Goal: Task Accomplishment & Management: Use online tool/utility

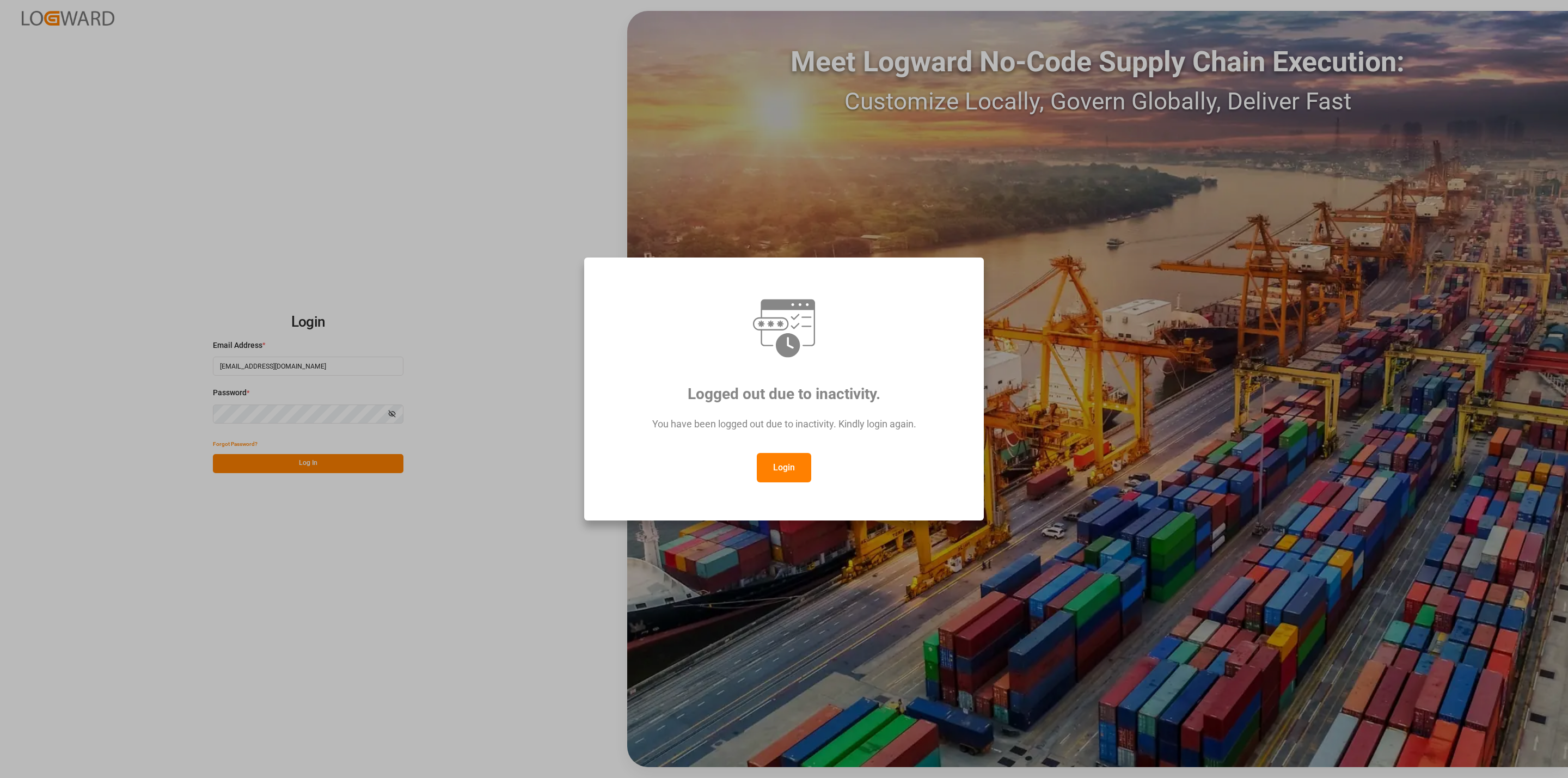
click at [773, 466] on button "Login" at bounding box center [784, 467] width 55 height 29
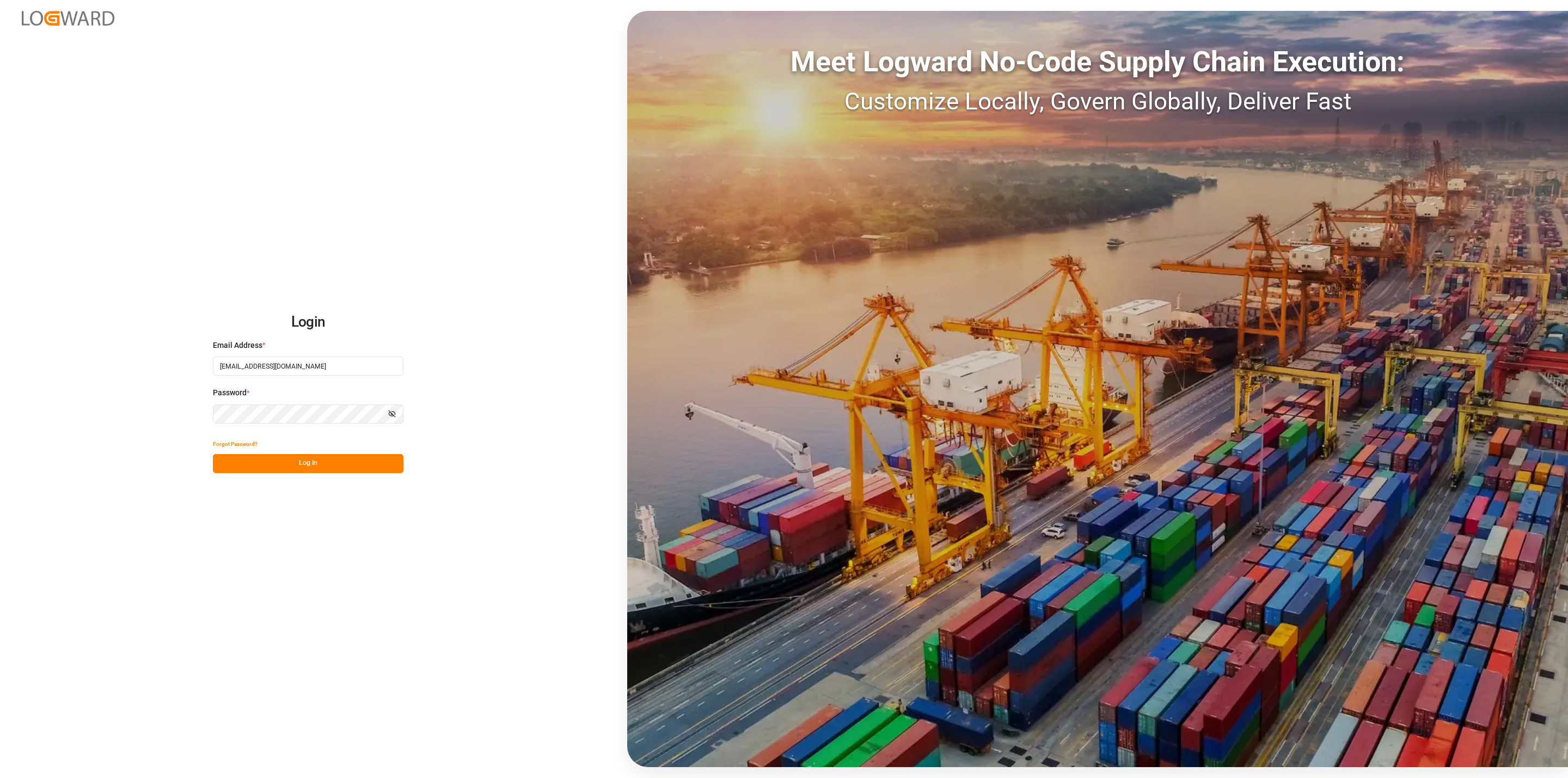
click at [319, 459] on button "Log In" at bounding box center [308, 463] width 190 height 19
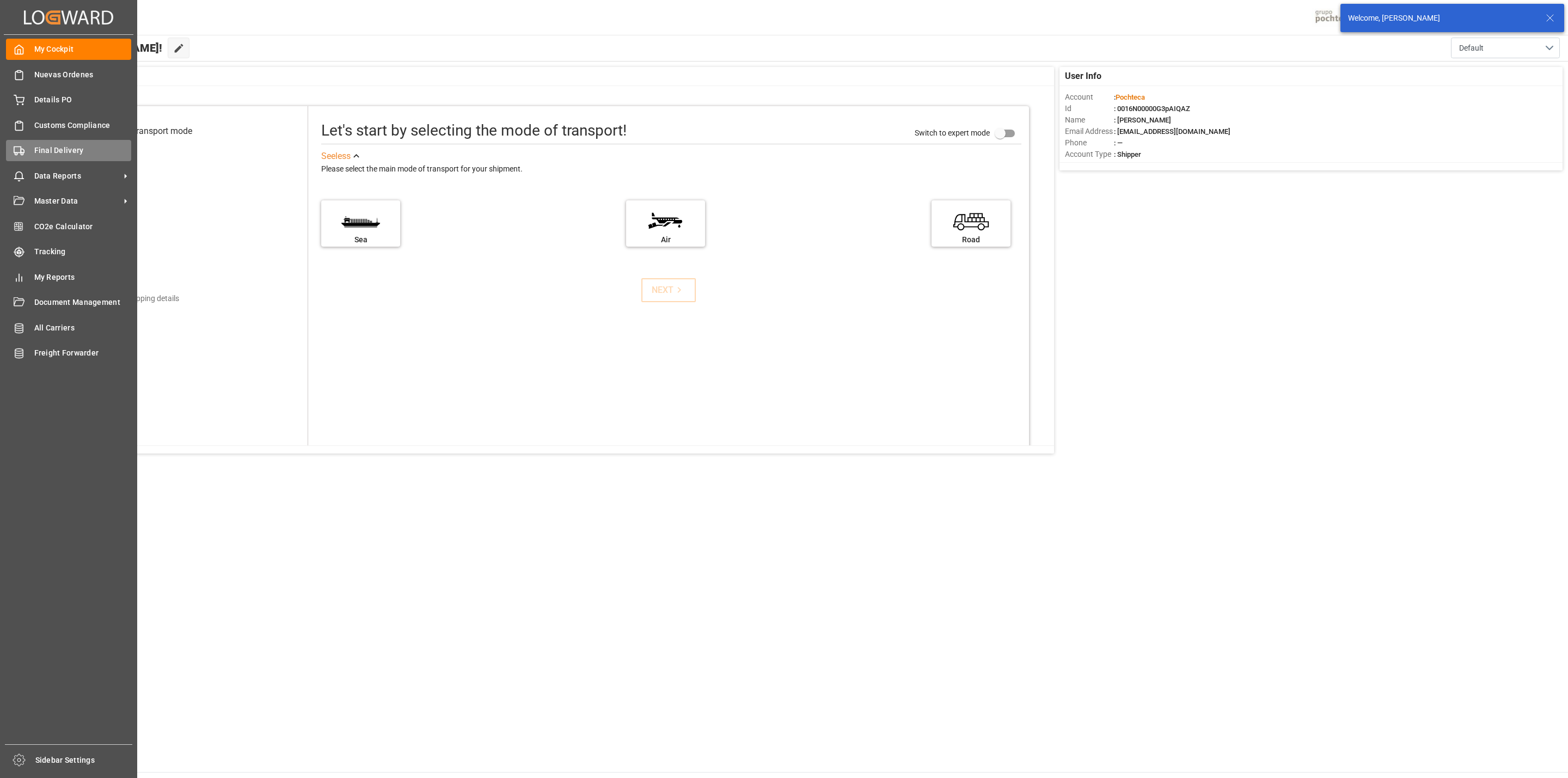
click at [42, 151] on span "Final Delivery" at bounding box center [83, 151] width 97 height 12
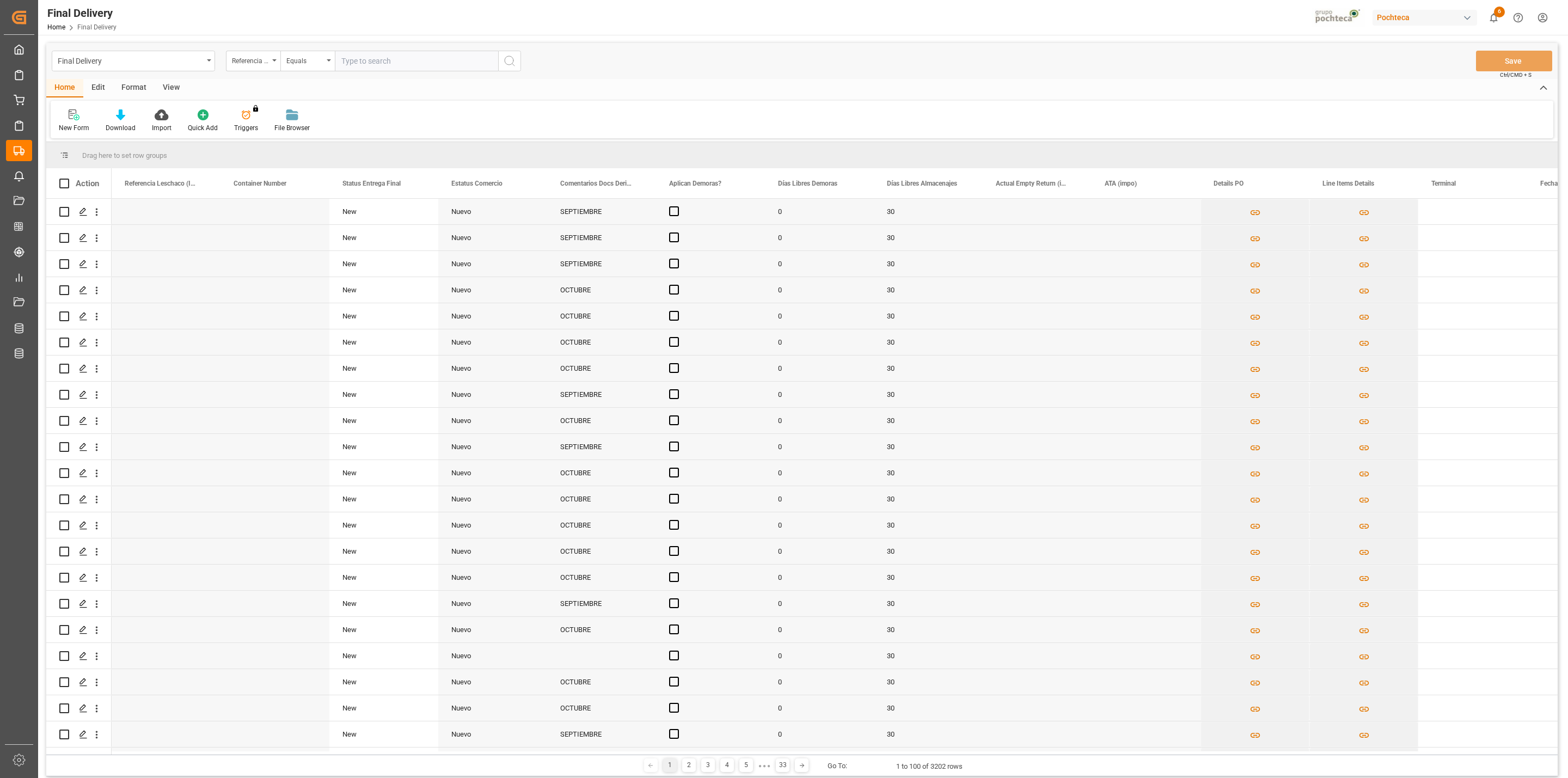
click at [163, 89] on div "View" at bounding box center [171, 88] width 33 height 18
click at [77, 124] on div "Default" at bounding box center [70, 127] width 21 height 10
click at [106, 291] on div "CAPTURA TR Y RETRASO + FECHA DE ENTREGA" at bounding box center [112, 295] width 95 height 12
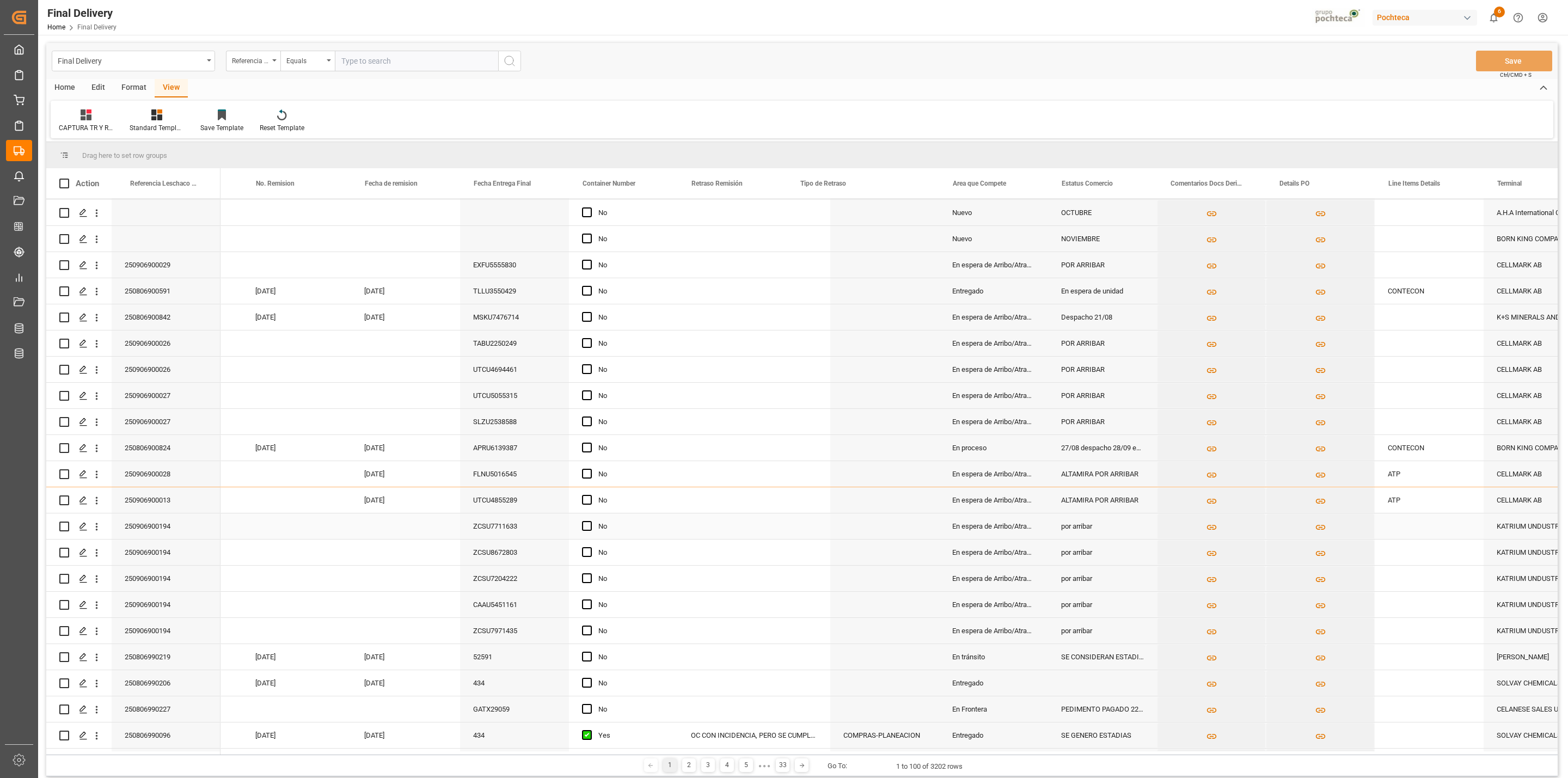
scroll to position [0, 0]
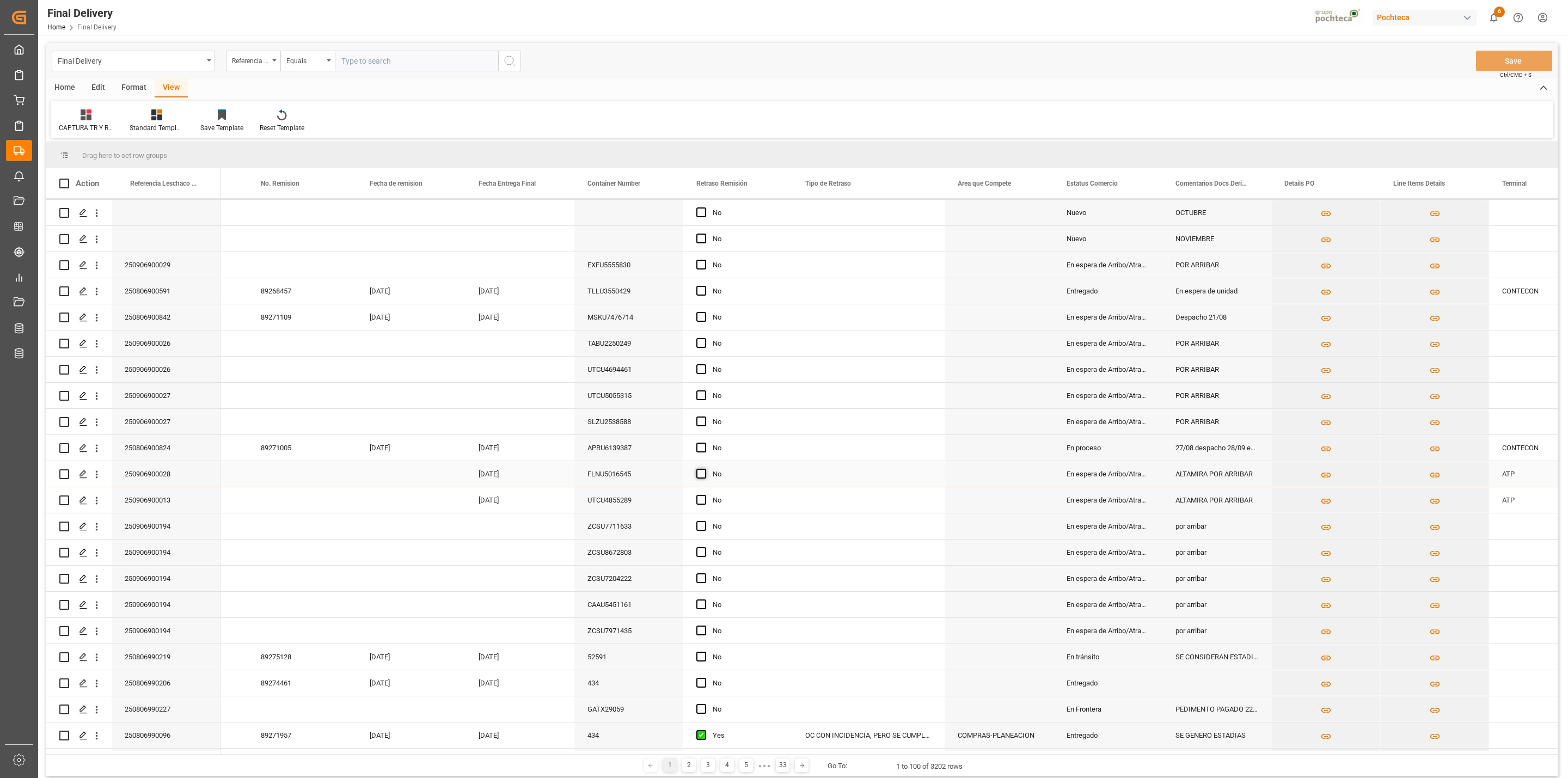
click at [698, 474] on span "Press SPACE to select this row." at bounding box center [701, 473] width 10 height 10
click at [704, 469] on input "Press SPACE to select this row." at bounding box center [704, 469] width 0 height 0
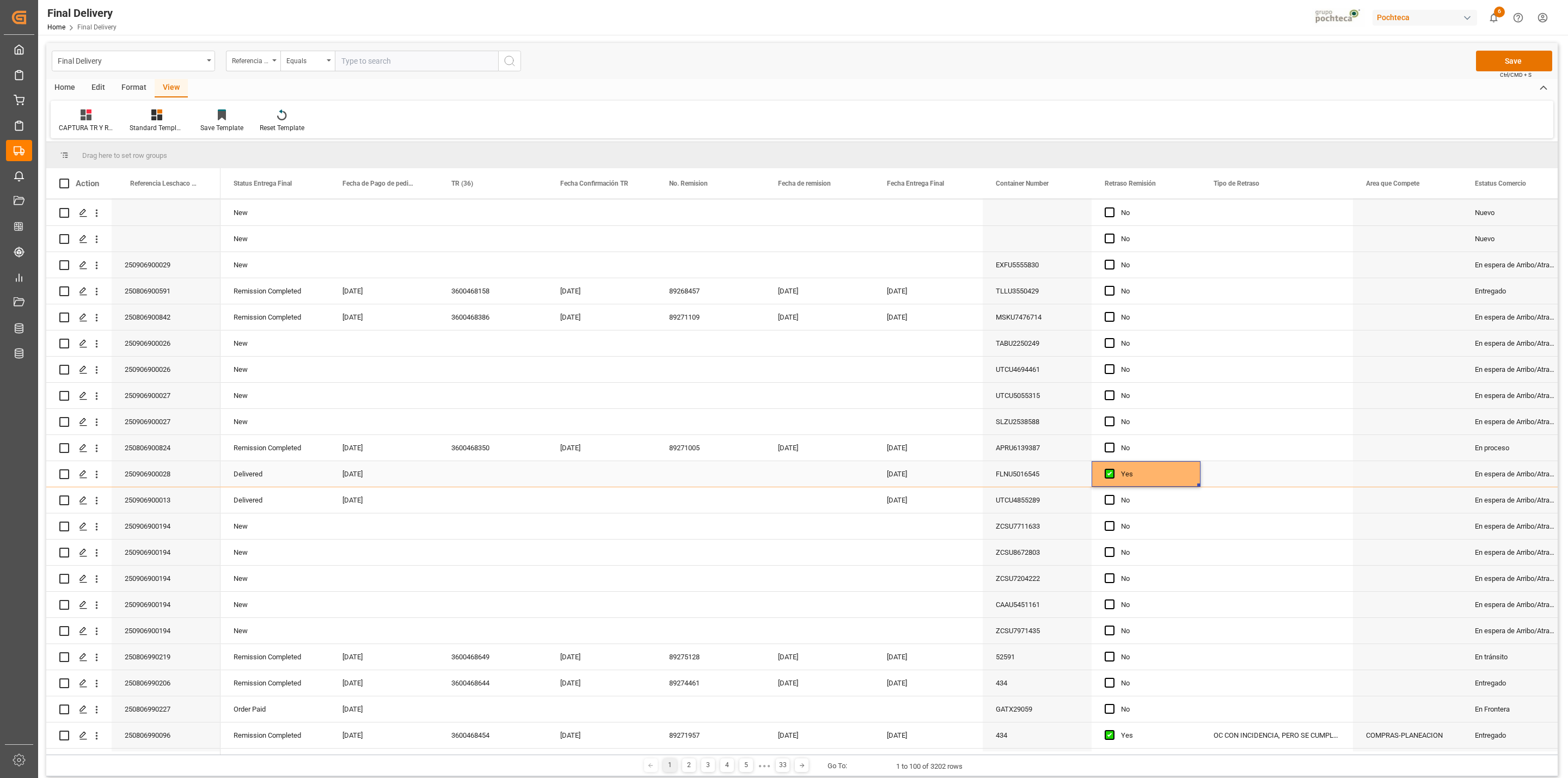
click at [470, 472] on div "Press SPACE to select this row." at bounding box center [493, 473] width 109 height 25
click at [472, 475] on input "Press SPACE to select this row." at bounding box center [492, 480] width 92 height 21
type input "OC CON DIFERENCIA EN SAP"
click at [580, 466] on div "Press SPACE to select this row." at bounding box center [601, 473] width 109 height 25
click at [1497, 66] on button "Save" at bounding box center [1513, 61] width 76 height 21
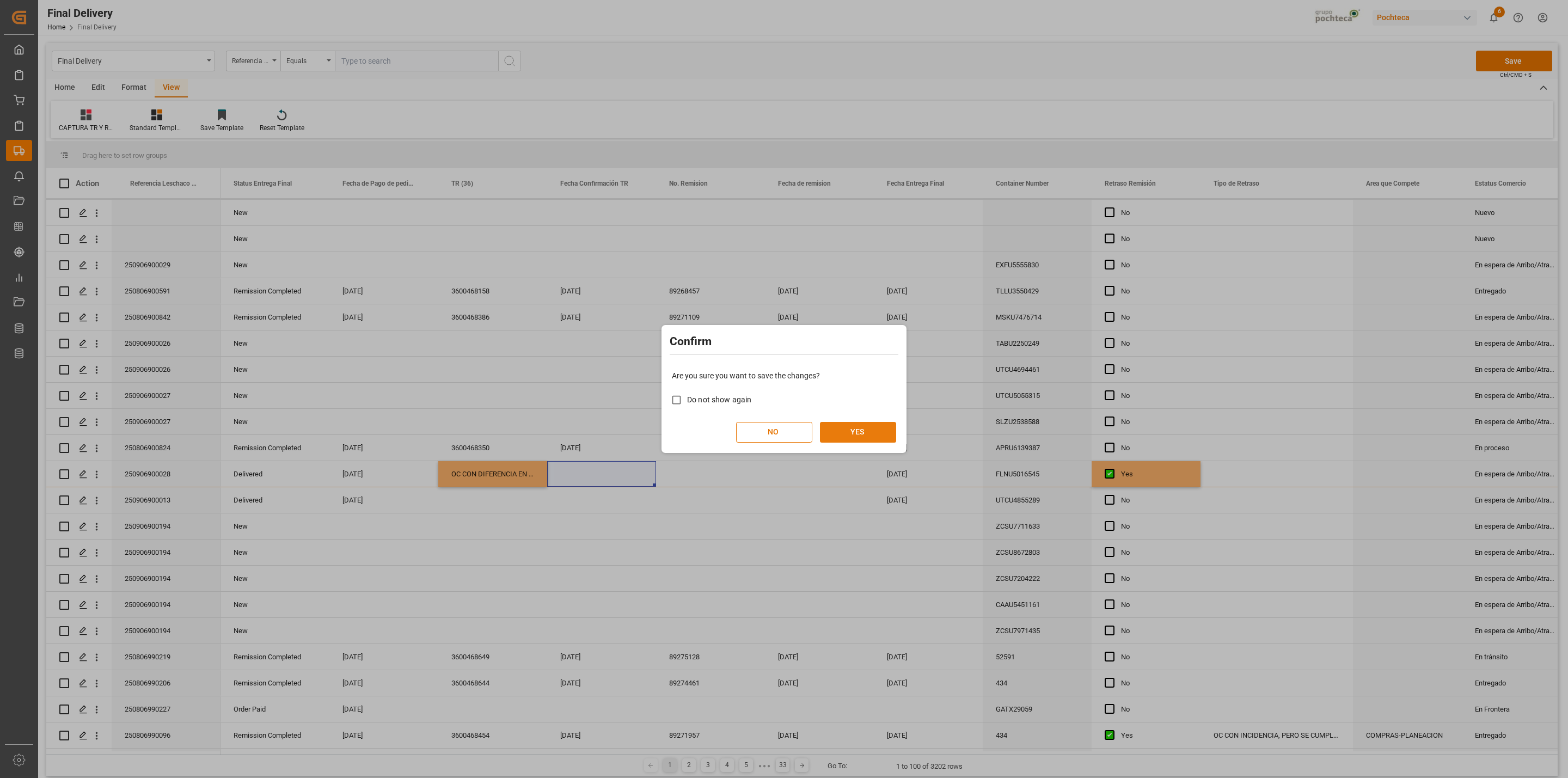
click at [869, 436] on button "YES" at bounding box center [857, 433] width 76 height 21
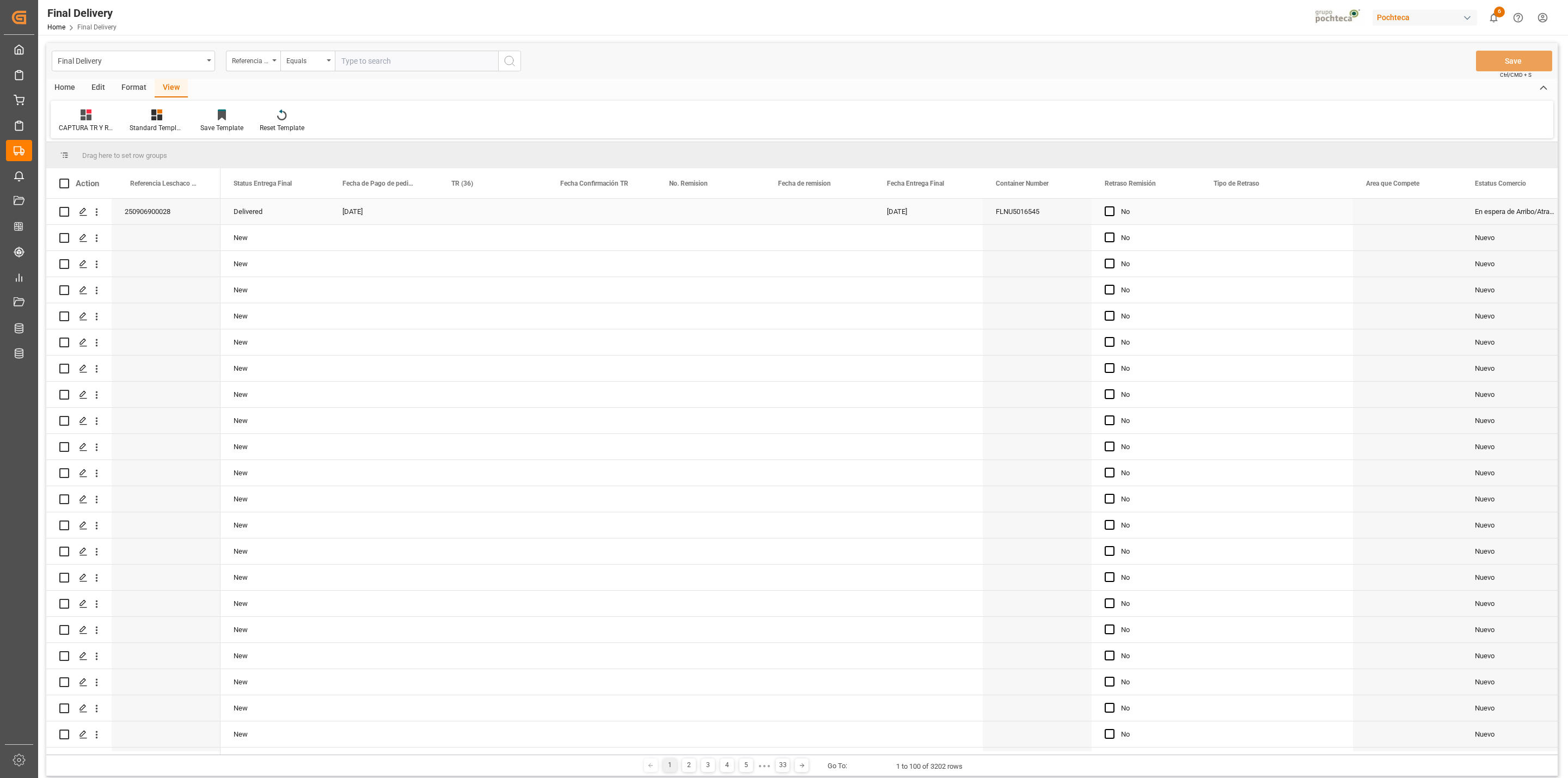
click at [467, 216] on div "Press SPACE to select this row." at bounding box center [493, 211] width 109 height 25
click at [467, 216] on input "Press SPACE to select this row." at bounding box center [492, 218] width 92 height 21
type input "OC CON DIFERENCIA EN SAP"
click at [578, 204] on div "Press SPACE to select this row." at bounding box center [601, 211] width 109 height 25
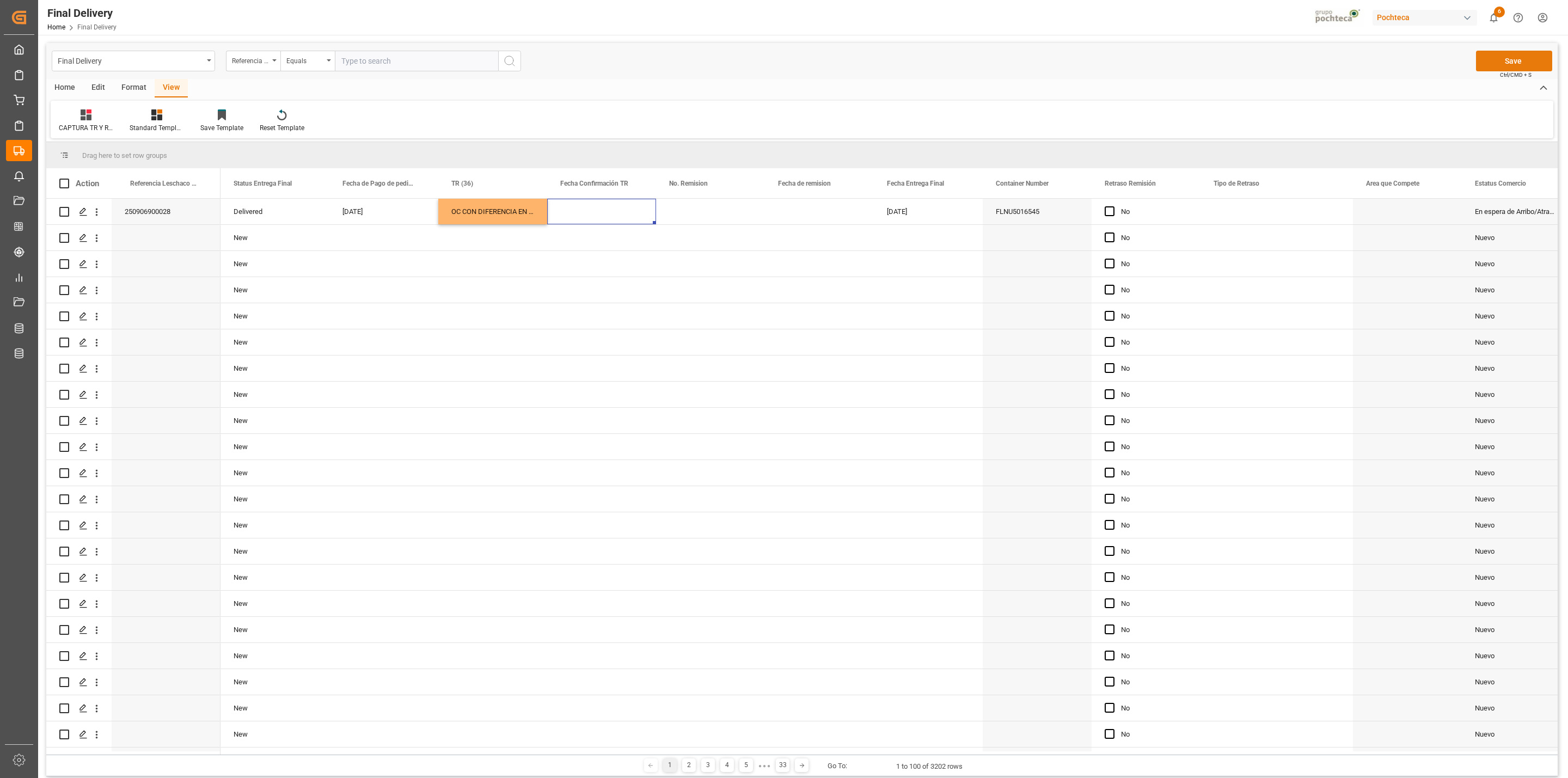
click at [1495, 59] on button "Save" at bounding box center [1513, 61] width 76 height 21
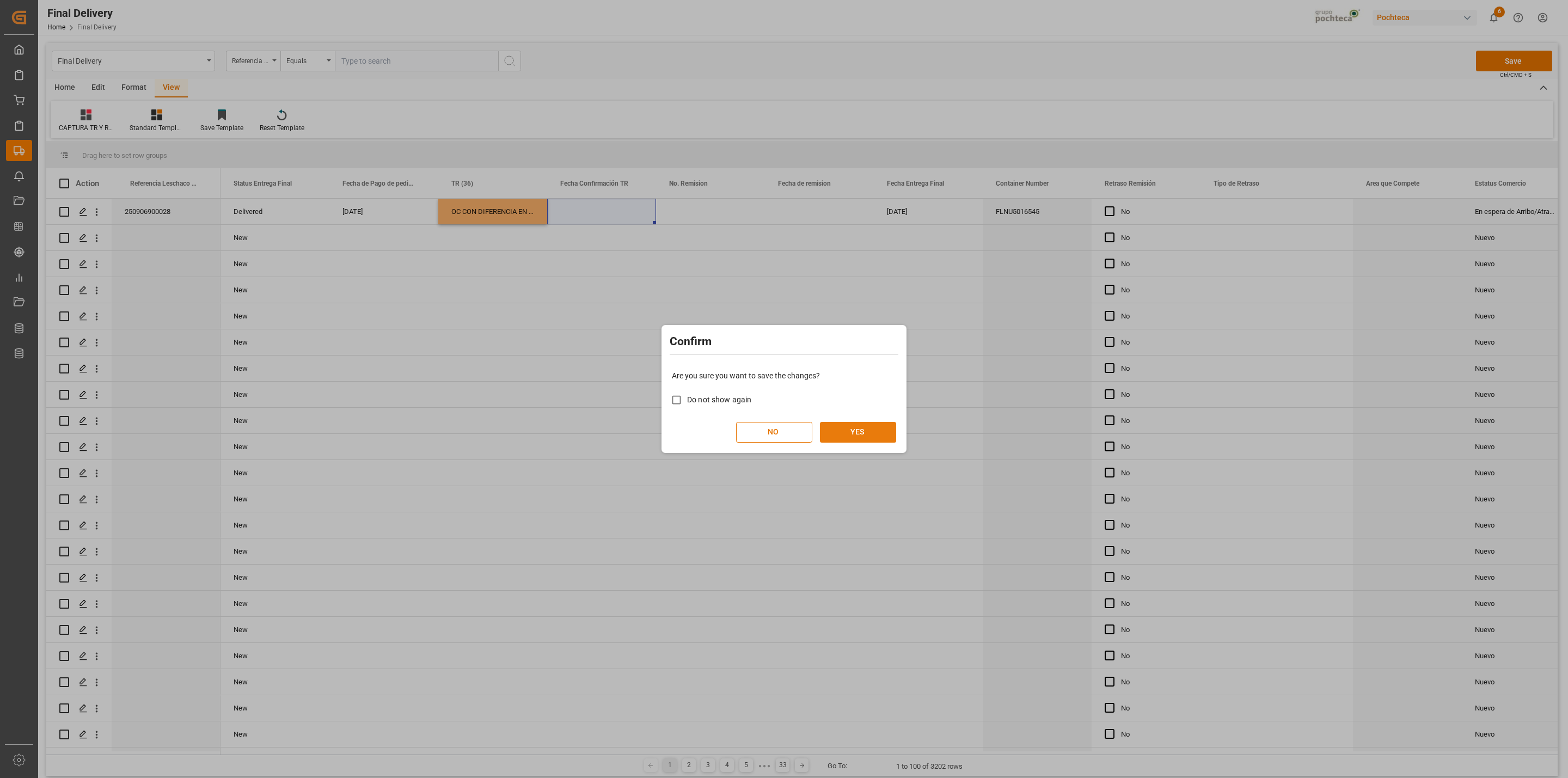
click at [865, 436] on button "YES" at bounding box center [857, 433] width 76 height 21
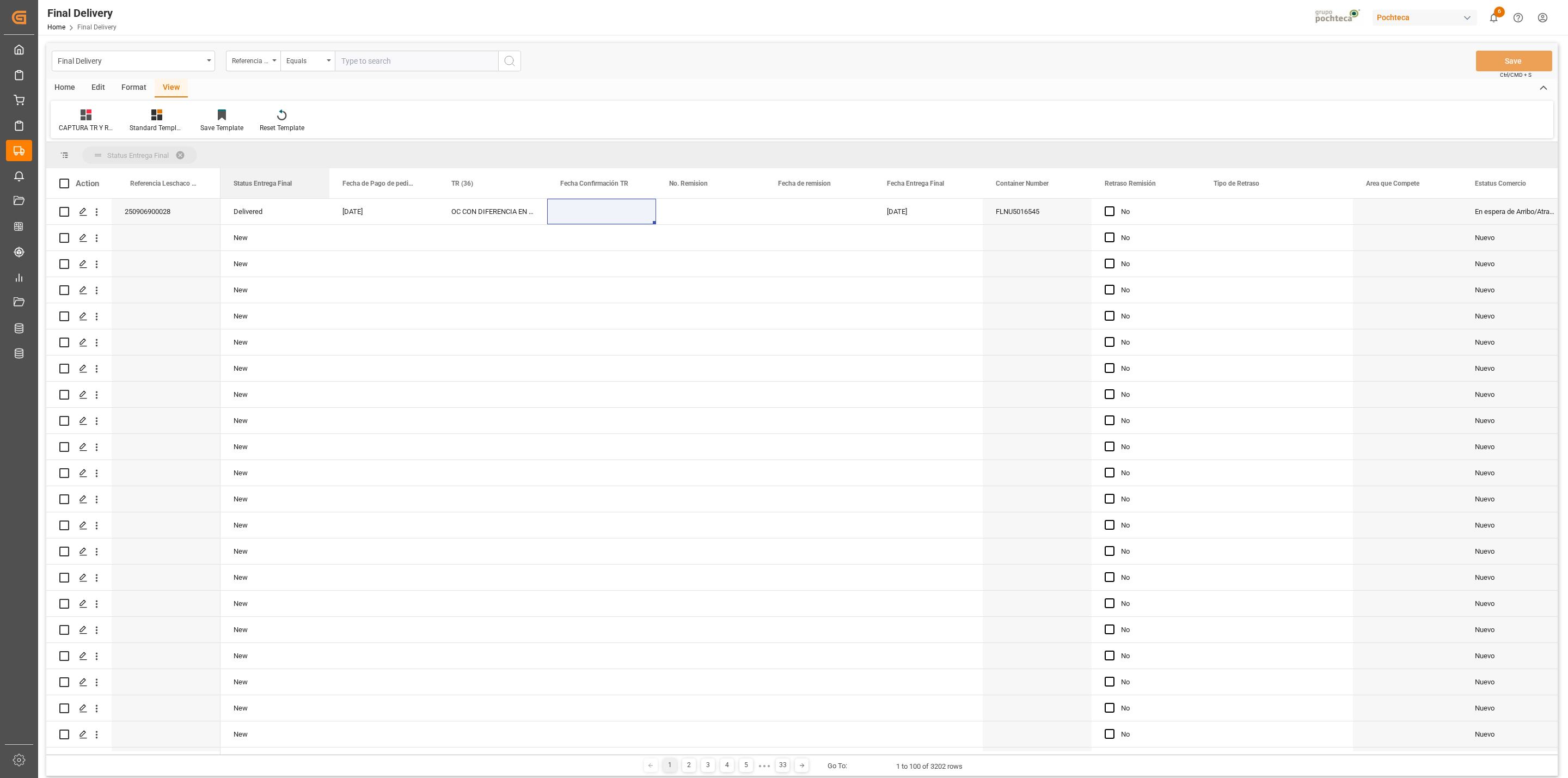
drag, startPoint x: 273, startPoint y: 183, endPoint x: 261, endPoint y: 156, distance: 29.5
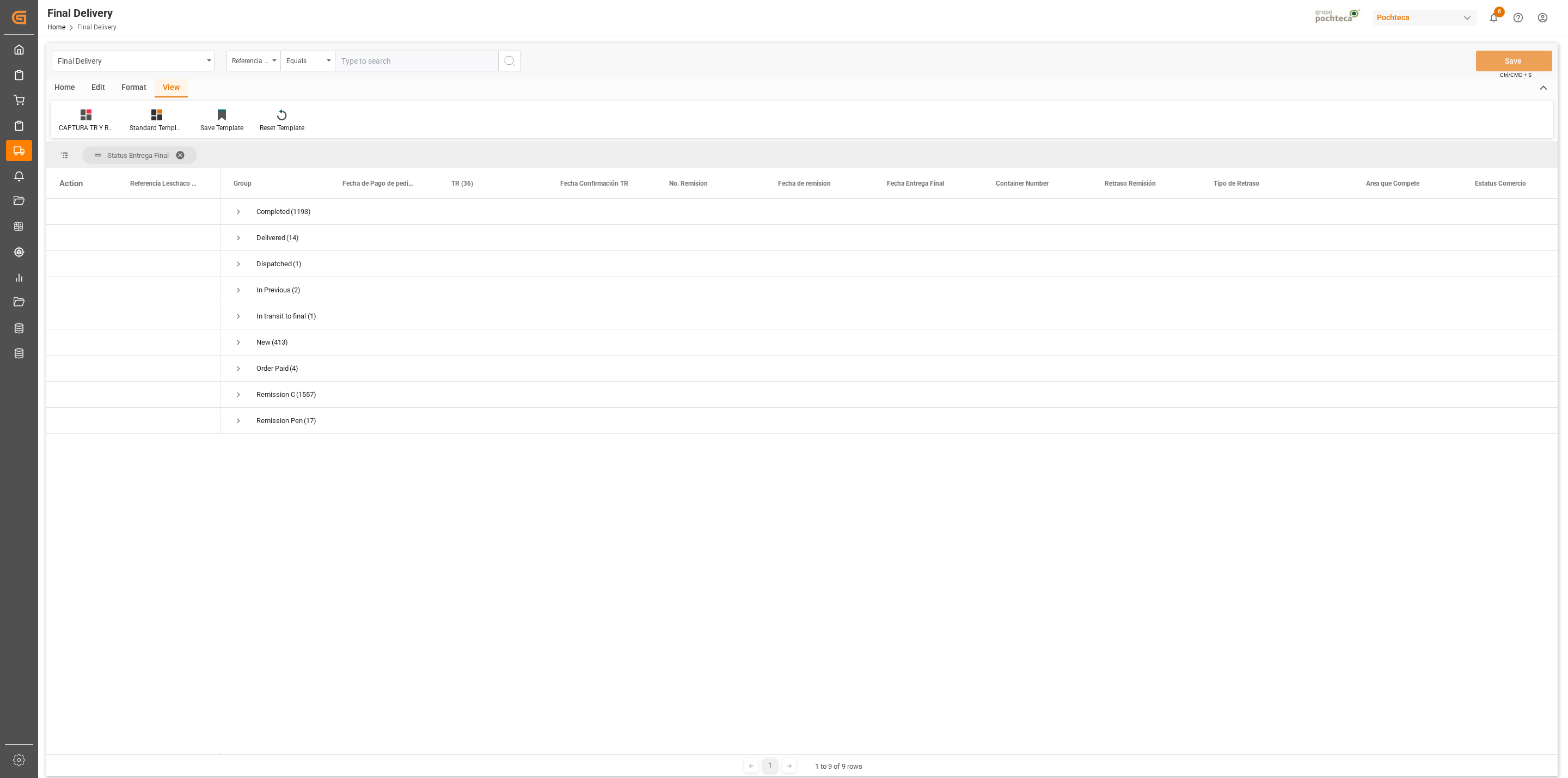
click at [183, 155] on span at bounding box center [184, 155] width 18 height 10
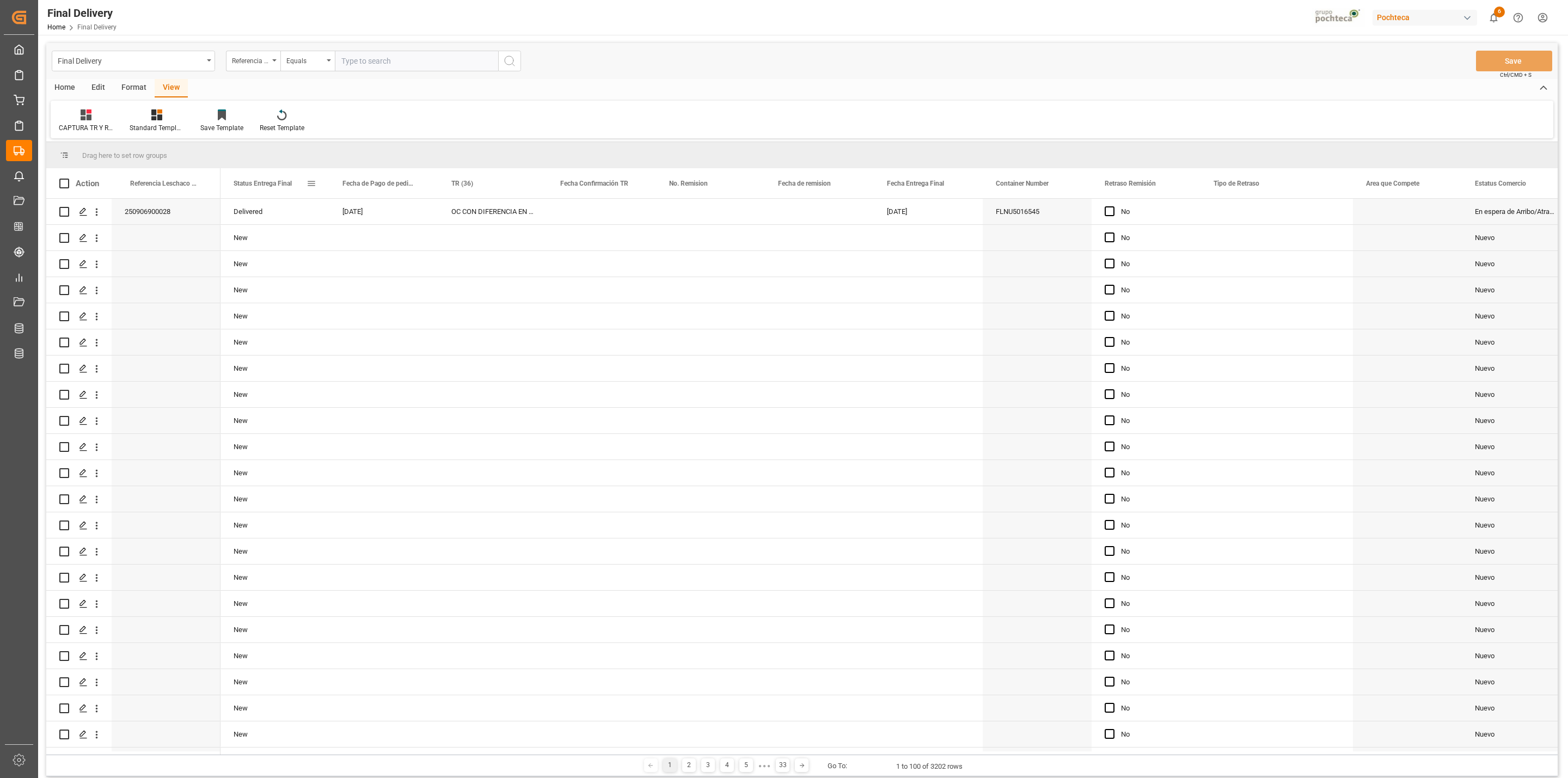
click at [311, 182] on span at bounding box center [311, 183] width 10 height 10
click at [381, 188] on span "filter" at bounding box center [374, 186] width 49 height 19
click at [403, 186] on span "columns" at bounding box center [401, 184] width 10 height 10
click at [324, 188] on span "general" at bounding box center [322, 184] width 10 height 10
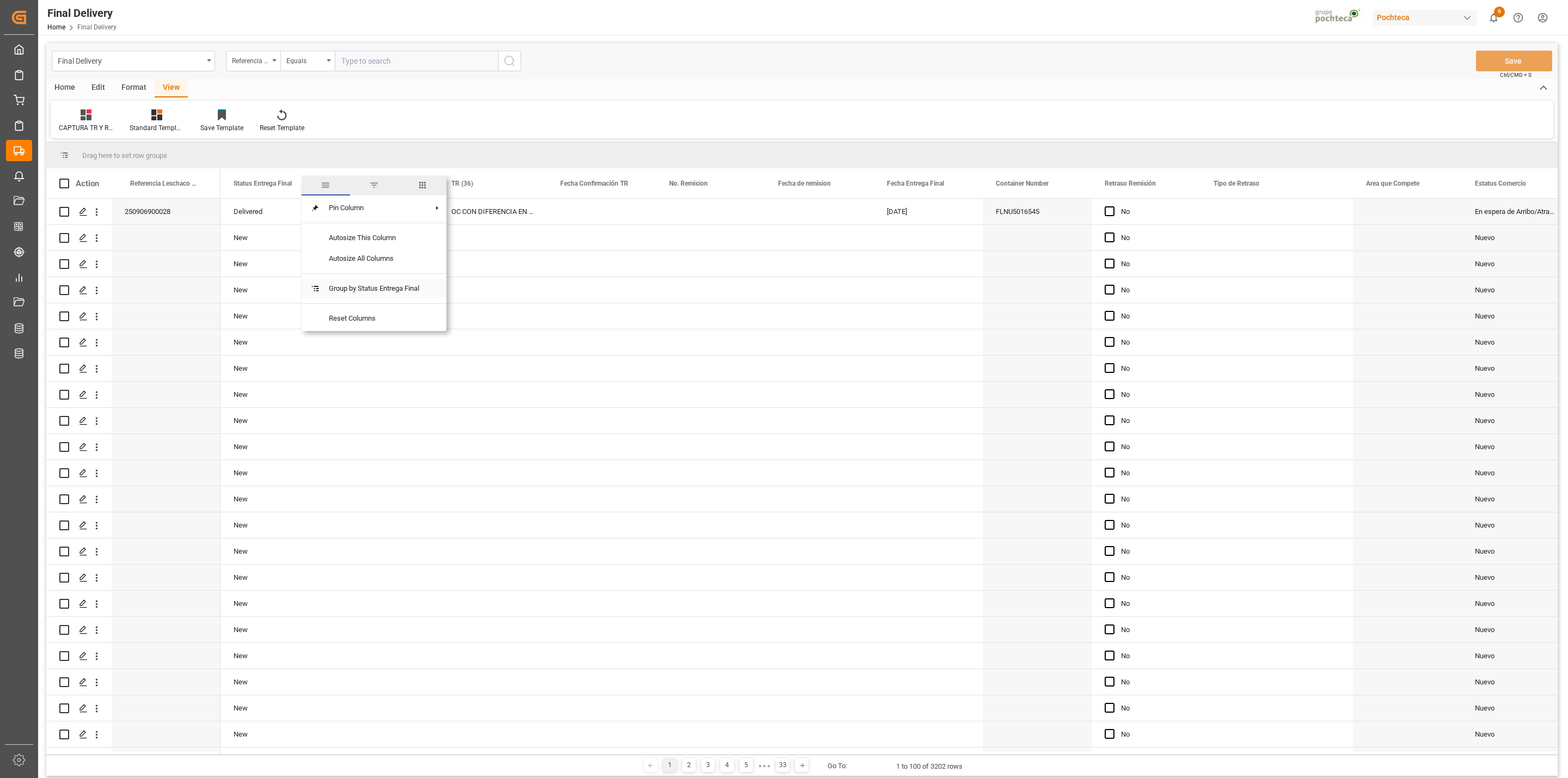
click at [409, 288] on span "Group by Status Entrega Final" at bounding box center [374, 288] width 108 height 21
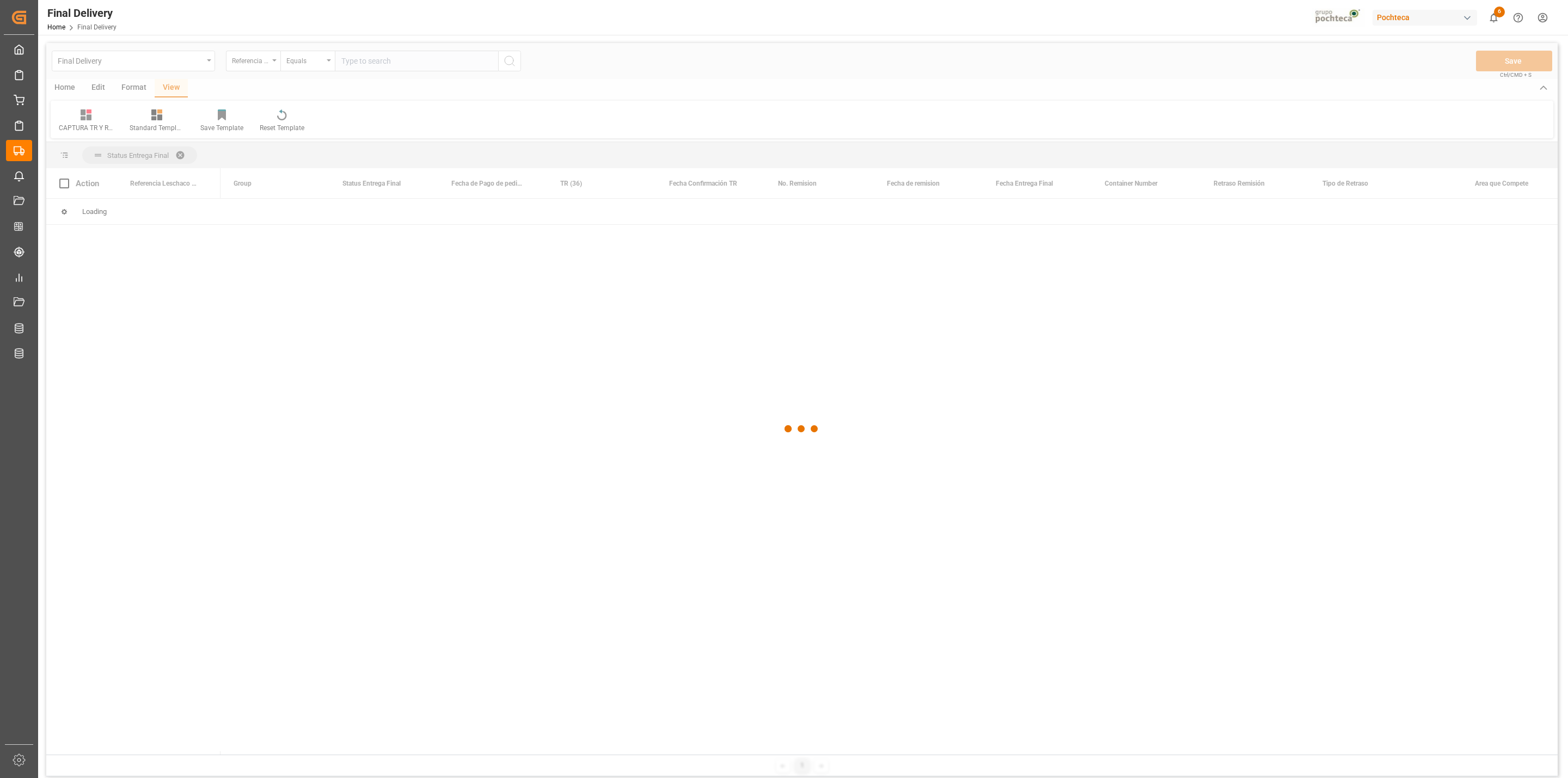
click at [183, 154] on div at bounding box center [802, 429] width 1511 height 772
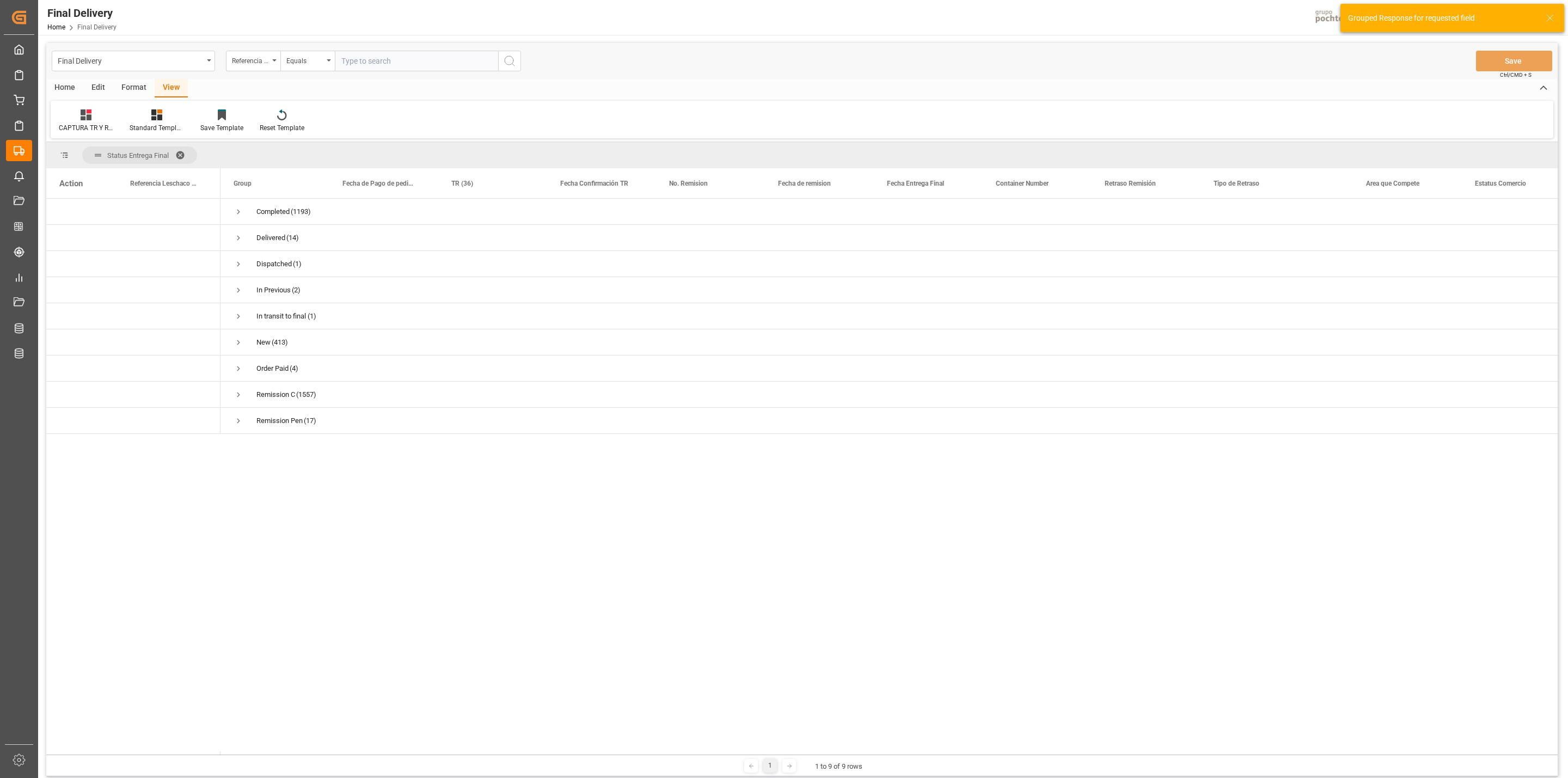
click at [180, 152] on span at bounding box center [184, 155] width 18 height 10
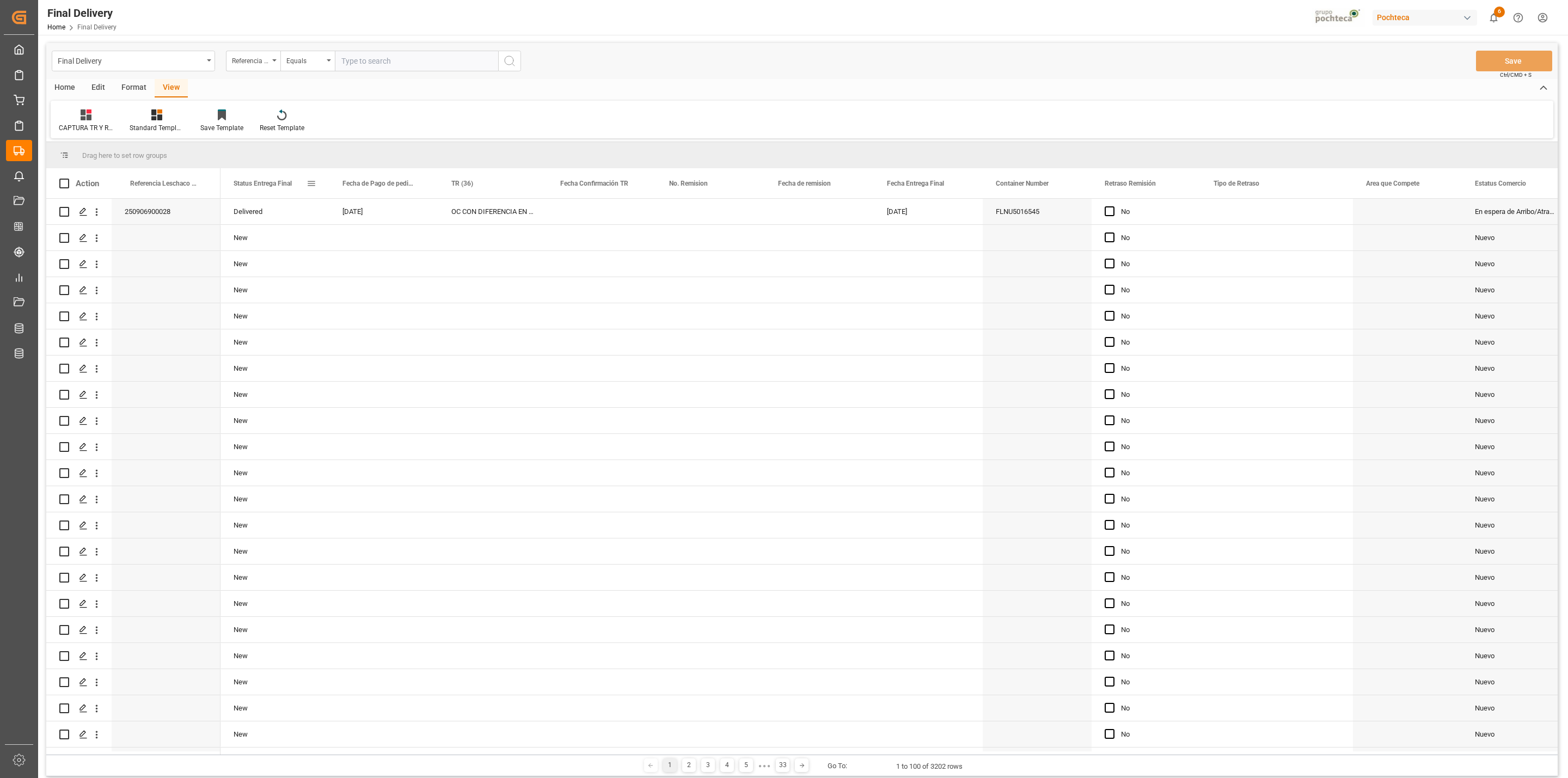
click at [311, 184] on span at bounding box center [311, 183] width 10 height 10
click at [435, 153] on div "Drag here to set row groups" at bounding box center [802, 155] width 1511 height 26
click at [475, 210] on div "OC CON DIFERENCIA EN SAP" at bounding box center [493, 211] width 109 height 25
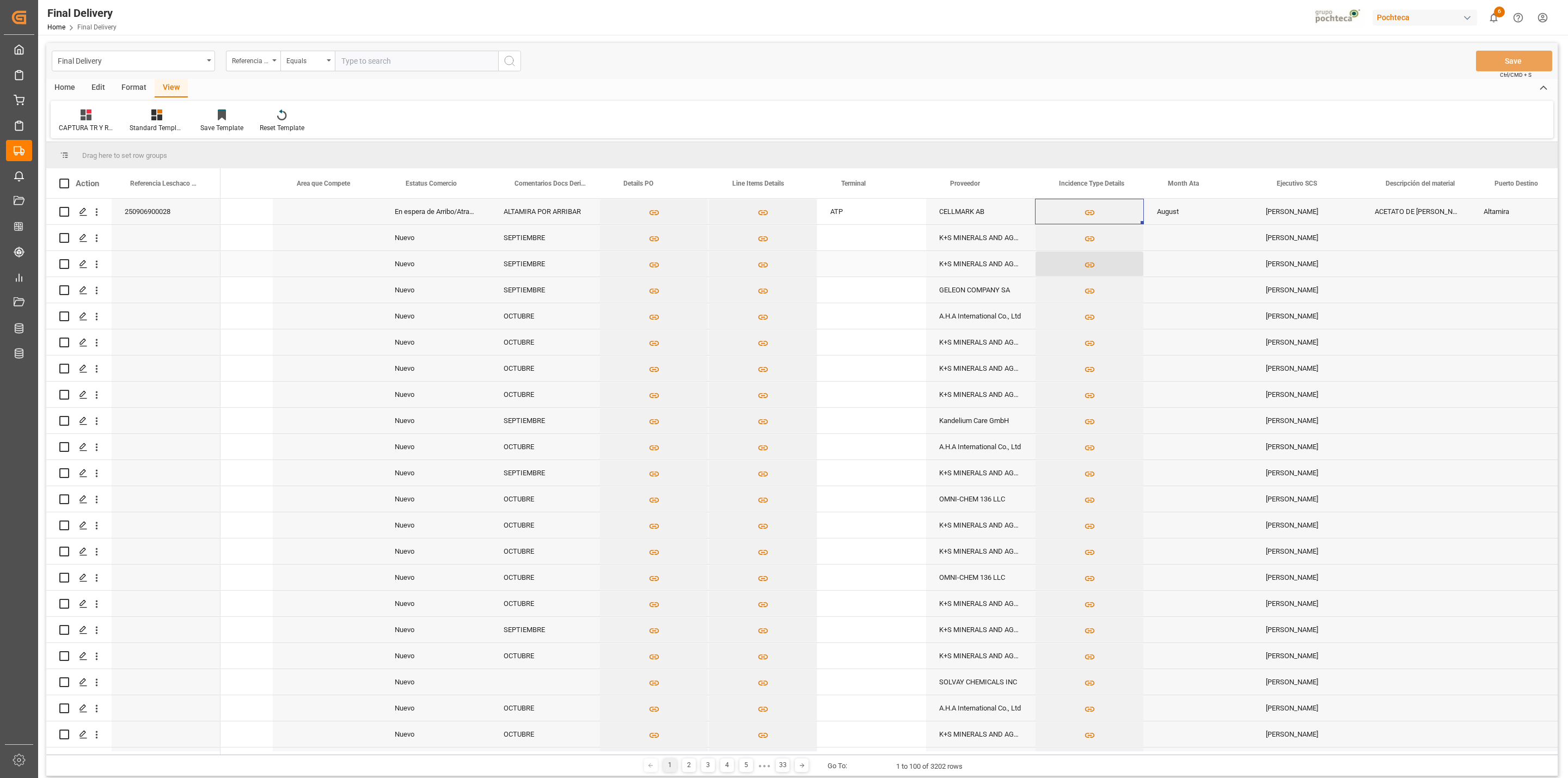
scroll to position [0, 854]
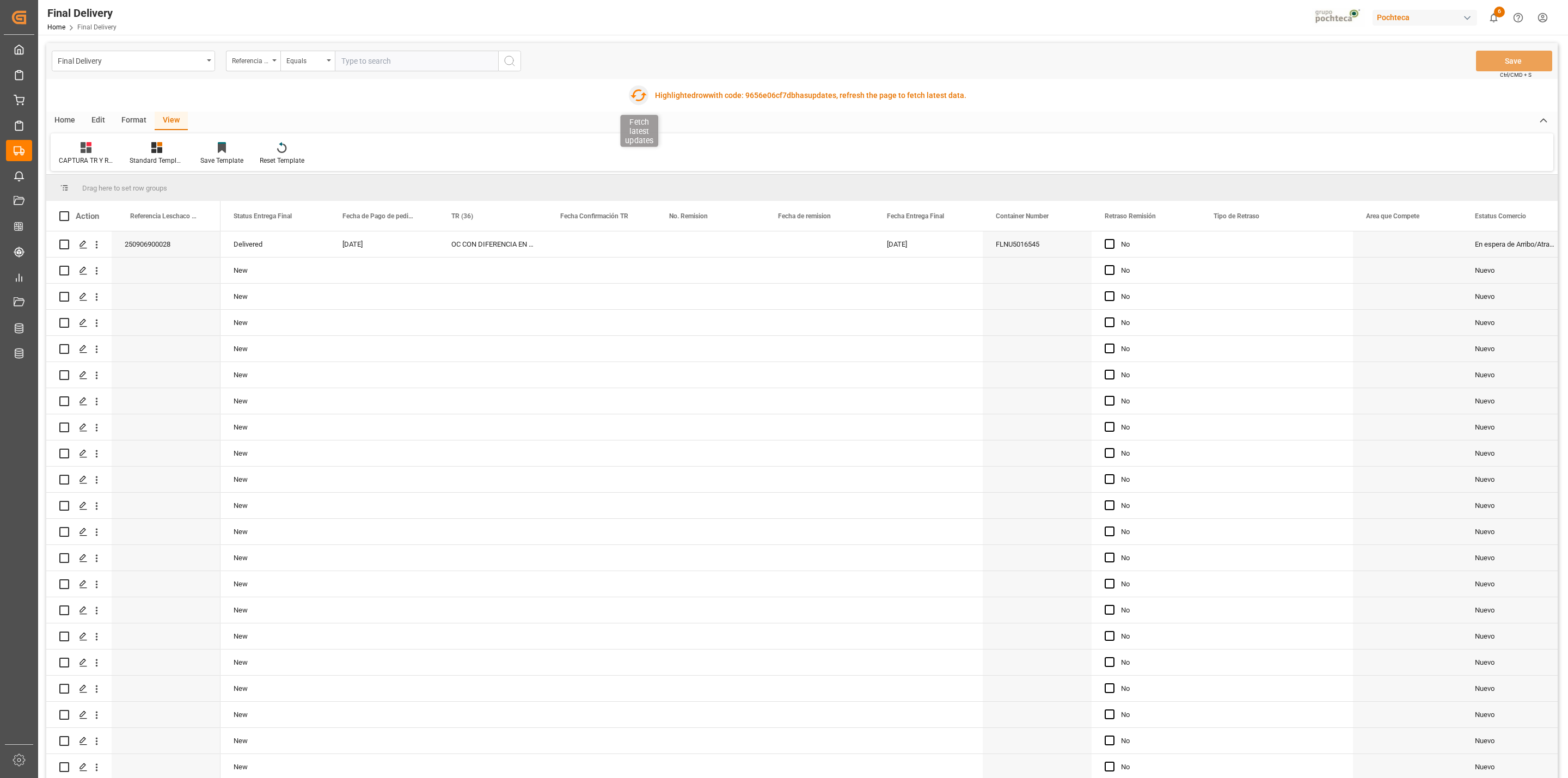
click at [634, 95] on icon "button" at bounding box center [639, 95] width 16 height 12
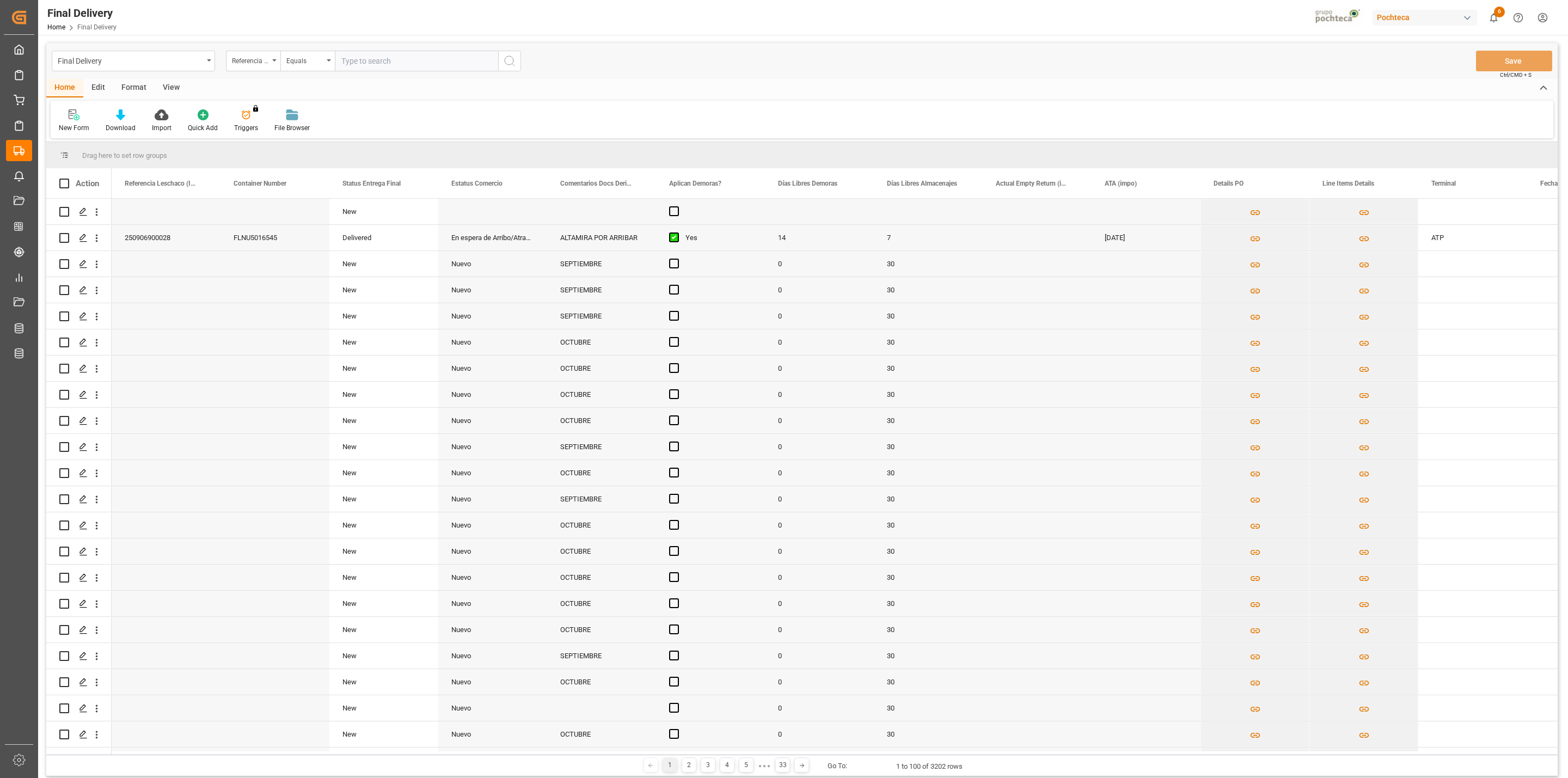
click at [173, 88] on div "View" at bounding box center [171, 88] width 33 height 18
click at [71, 123] on div "Default" at bounding box center [70, 127] width 21 height 10
click at [108, 197] on div "CAPTURA TR Y RETRASO" at bounding box center [112, 199] width 95 height 12
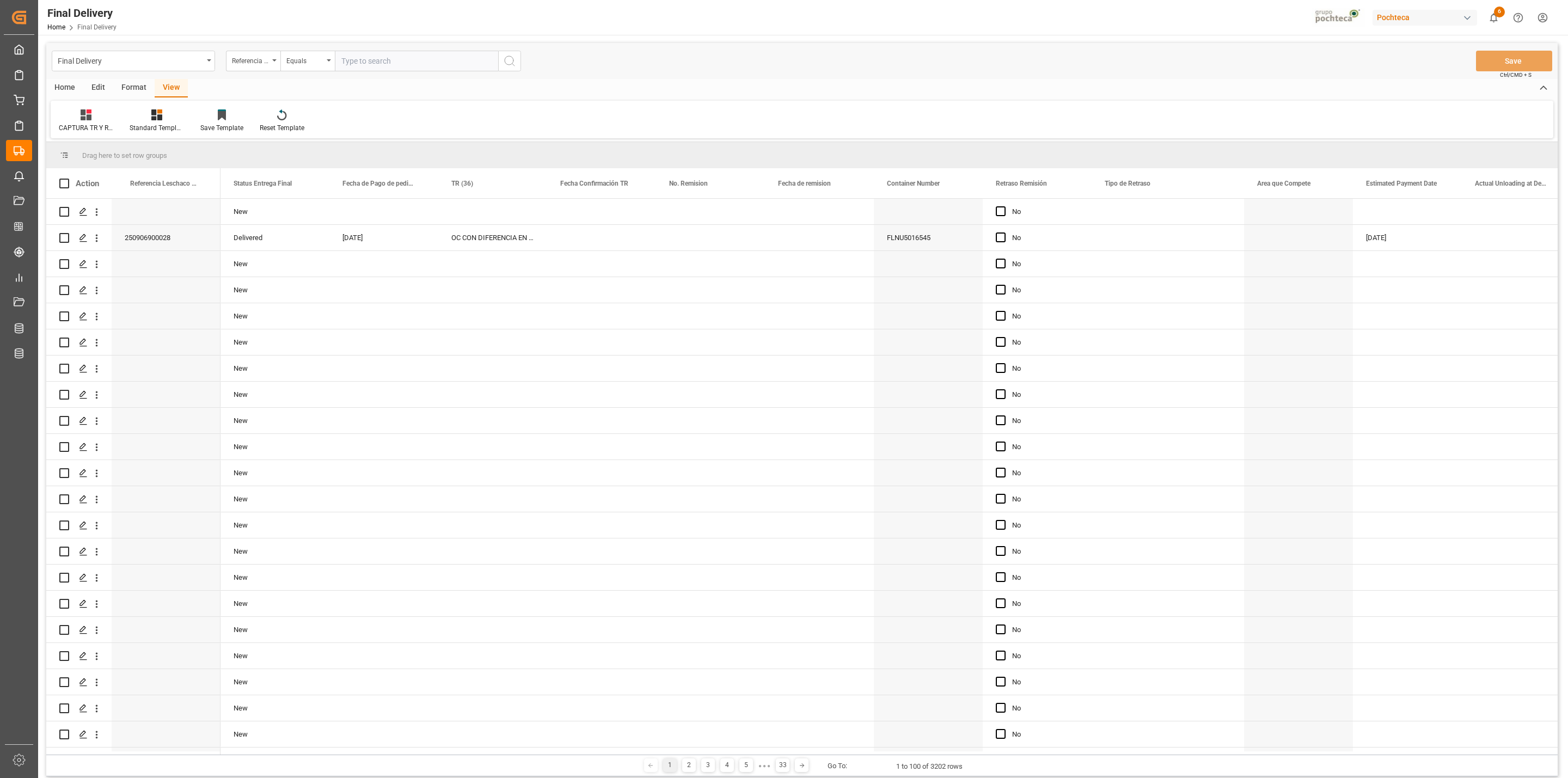
click at [851, 92] on div "Home Edit Format View" at bounding box center [802, 88] width 1511 height 18
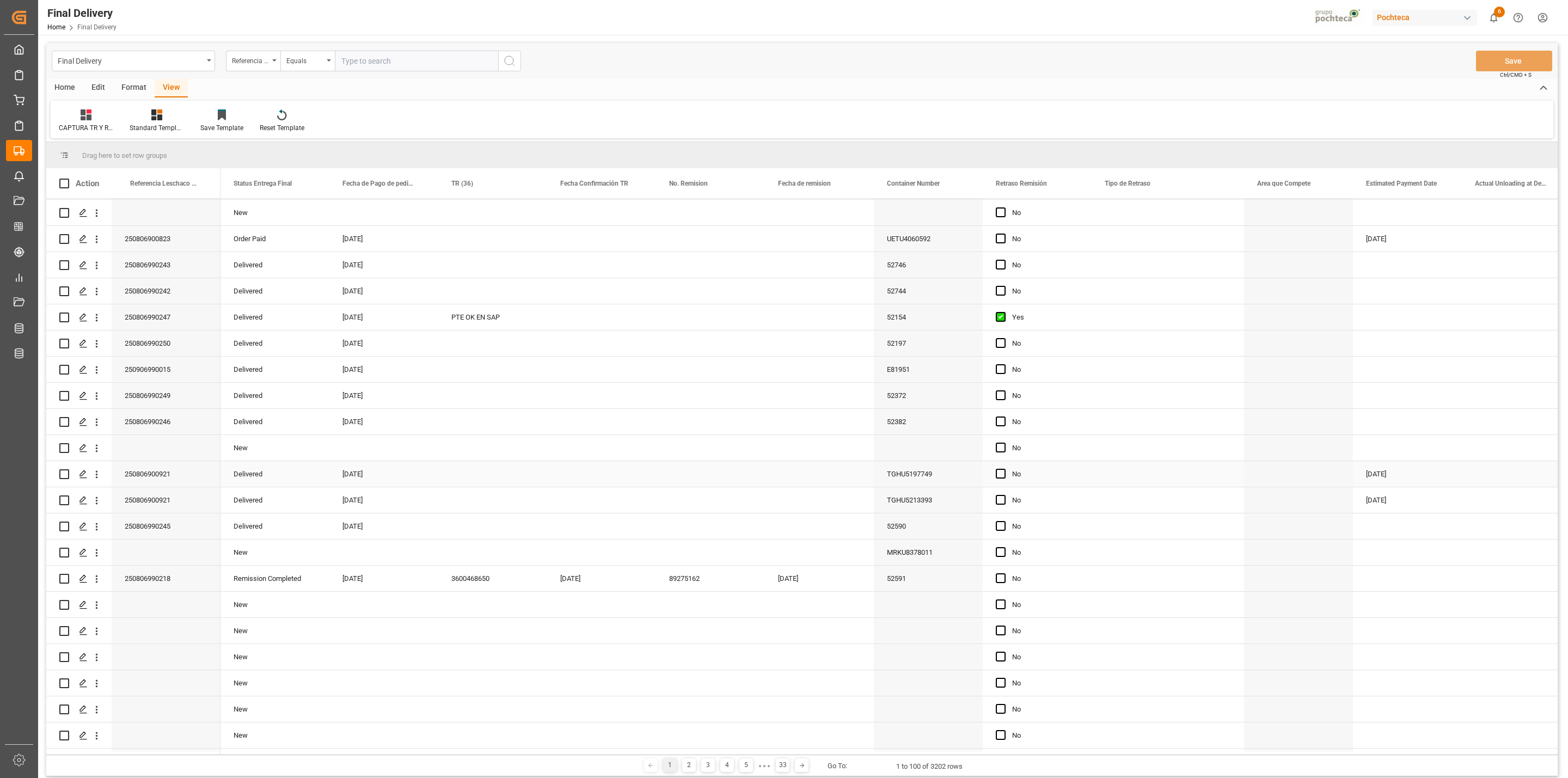
click at [487, 475] on div "Press SPACE to select this row." at bounding box center [493, 473] width 109 height 25
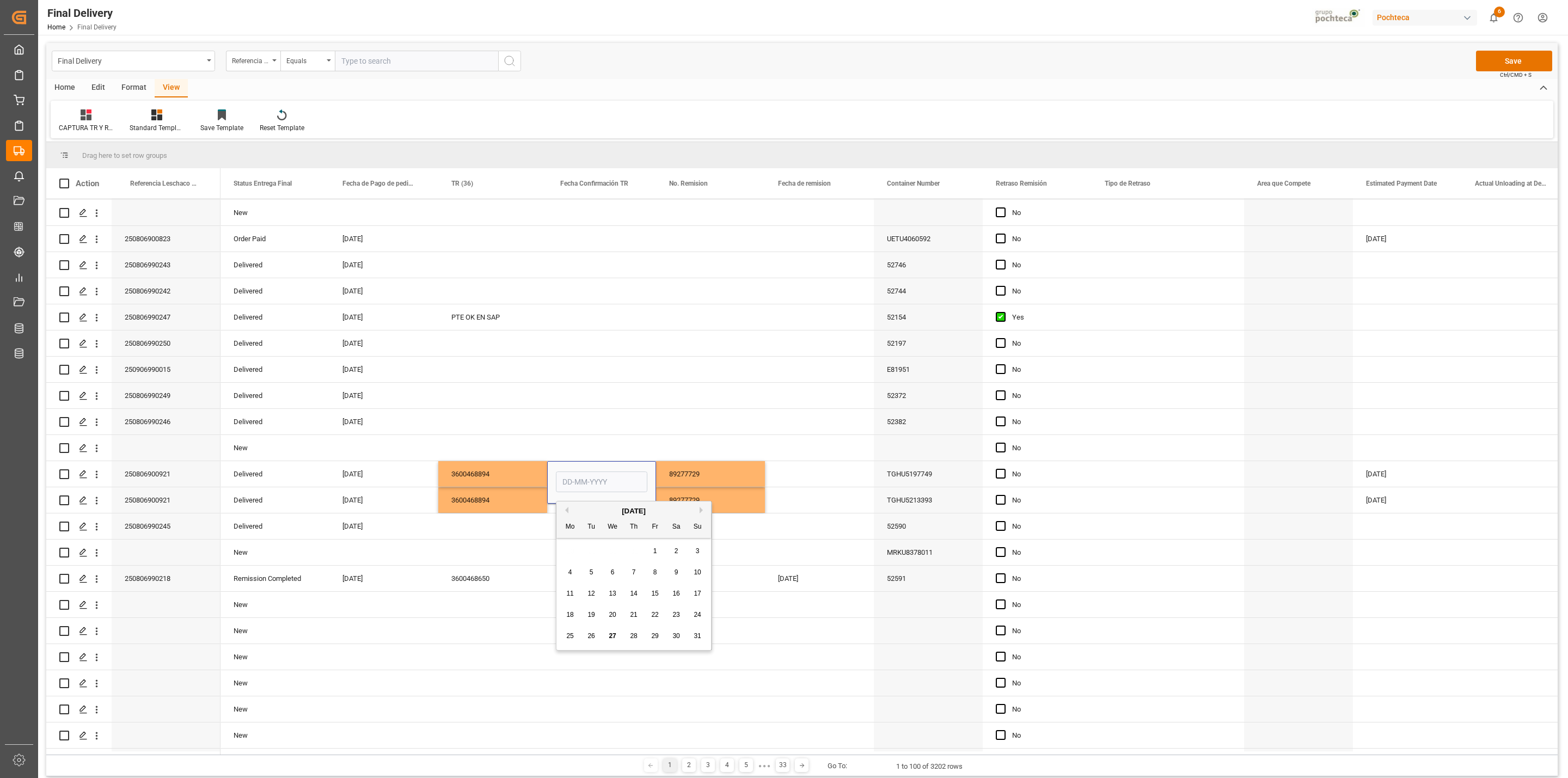
click at [607, 638] on div "27" at bounding box center [613, 636] width 14 height 13
type input "[DATE]"
click at [679, 472] on div "89277729" at bounding box center [711, 473] width 109 height 25
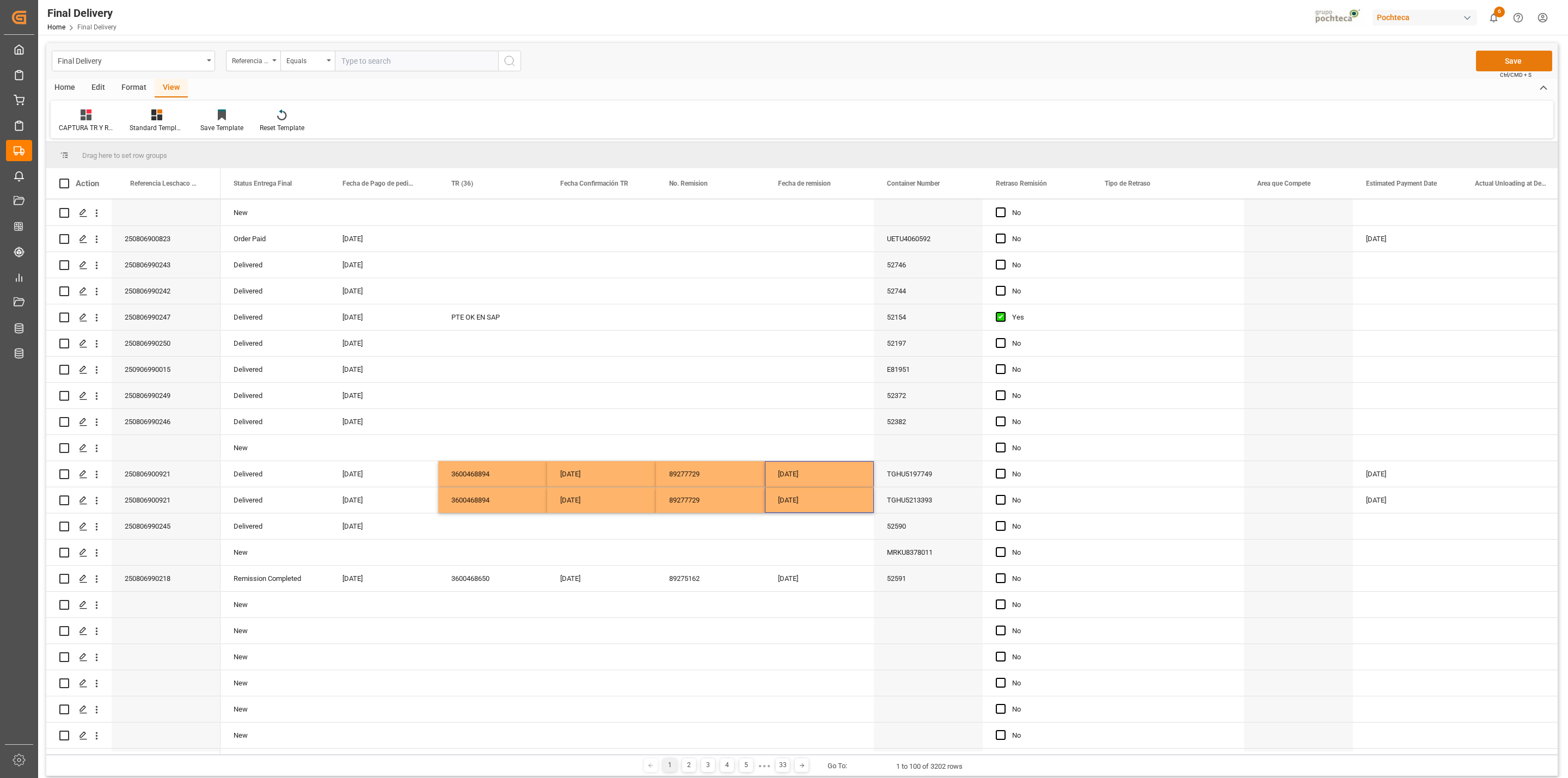
click at [1519, 56] on button "Save" at bounding box center [1513, 61] width 76 height 21
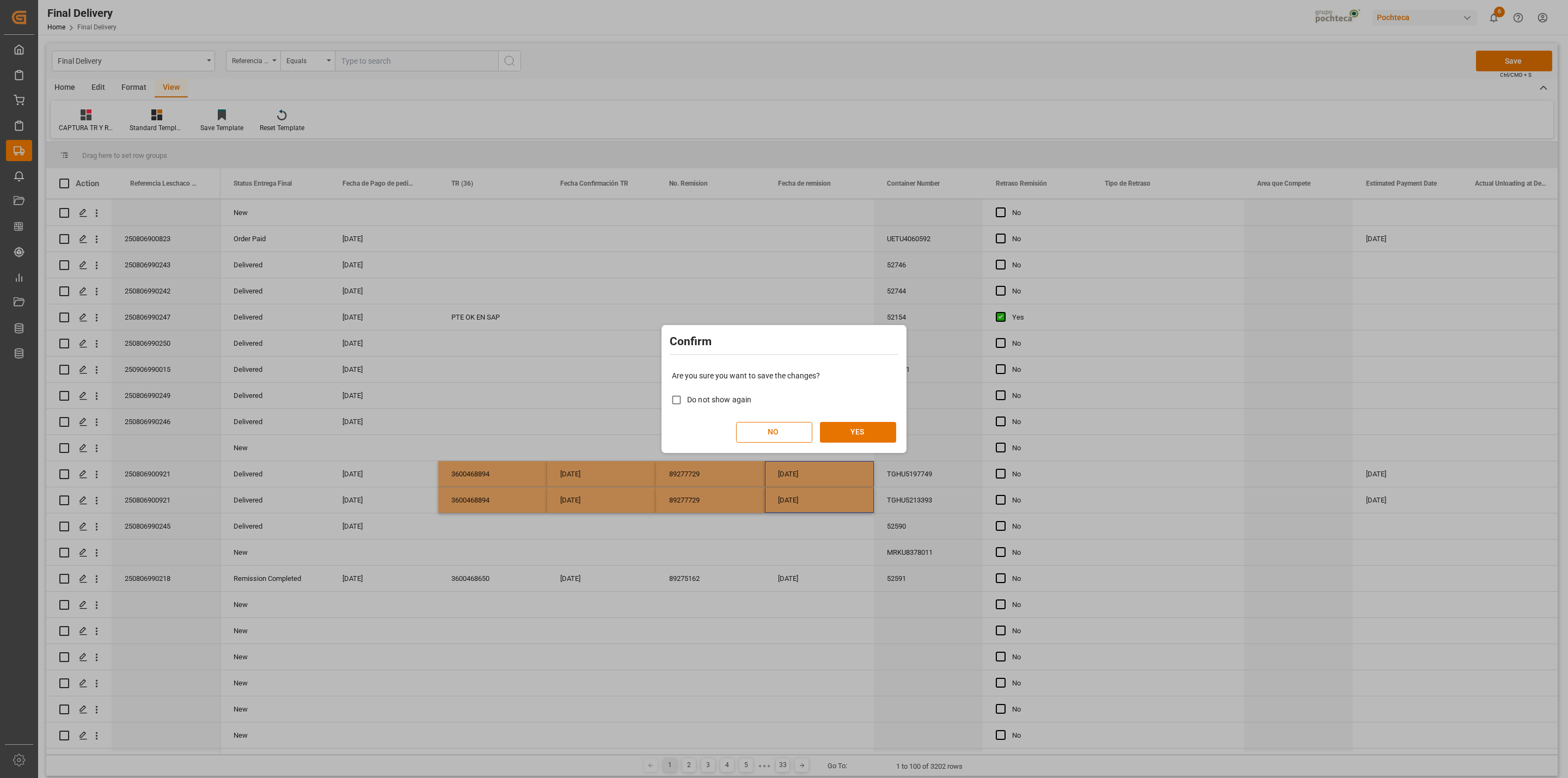
click at [861, 418] on div "Are you sure you want to save the changes? Do not show again NO YES" at bounding box center [783, 406] width 240 height 88
click at [868, 433] on button "YES" at bounding box center [857, 433] width 76 height 21
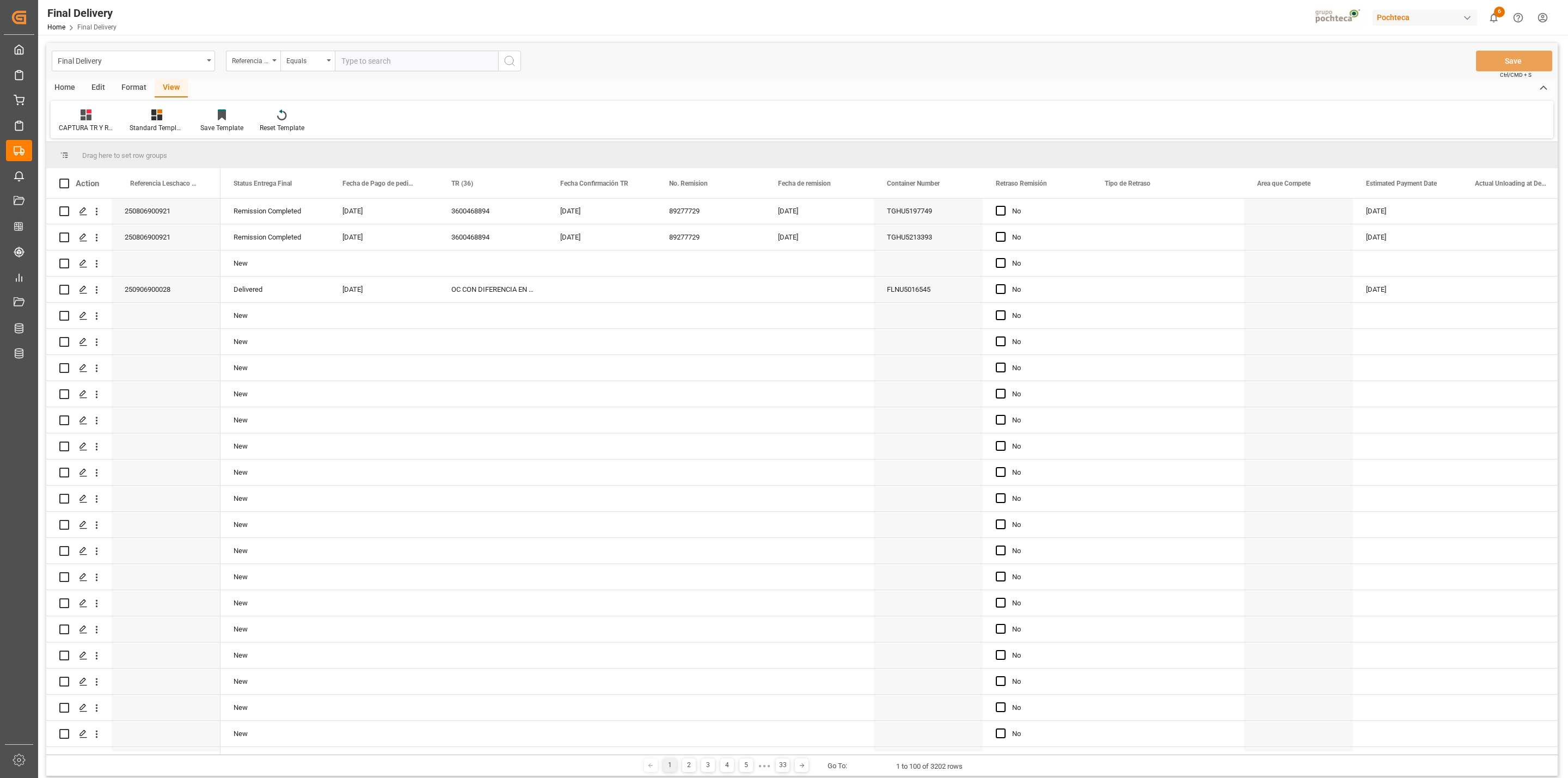
scroll to position [0, 0]
